Goal: Task Accomplishment & Management: Use online tool/utility

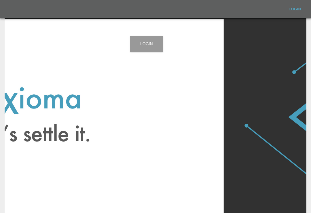
click at [157, 46] on link "Login" at bounding box center [146, 44] width 33 height 16
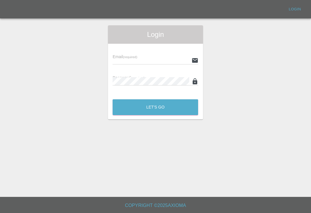
click at [177, 60] on input "text" at bounding box center [151, 60] width 76 height 8
type input "[EMAIL_ADDRESS][DOMAIN_NAME]"
click at [155, 107] on button "Let's Go" at bounding box center [156, 108] width 86 height 16
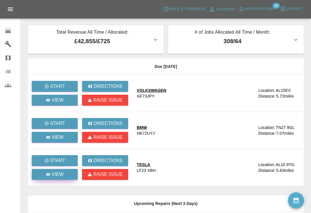
click at [57, 176] on p "View" at bounding box center [58, 174] width 12 height 7
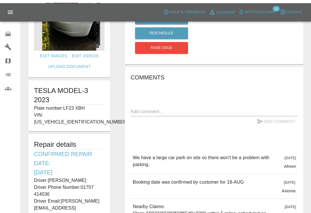
scroll to position [55, 0]
